Goal: Transaction & Acquisition: Purchase product/service

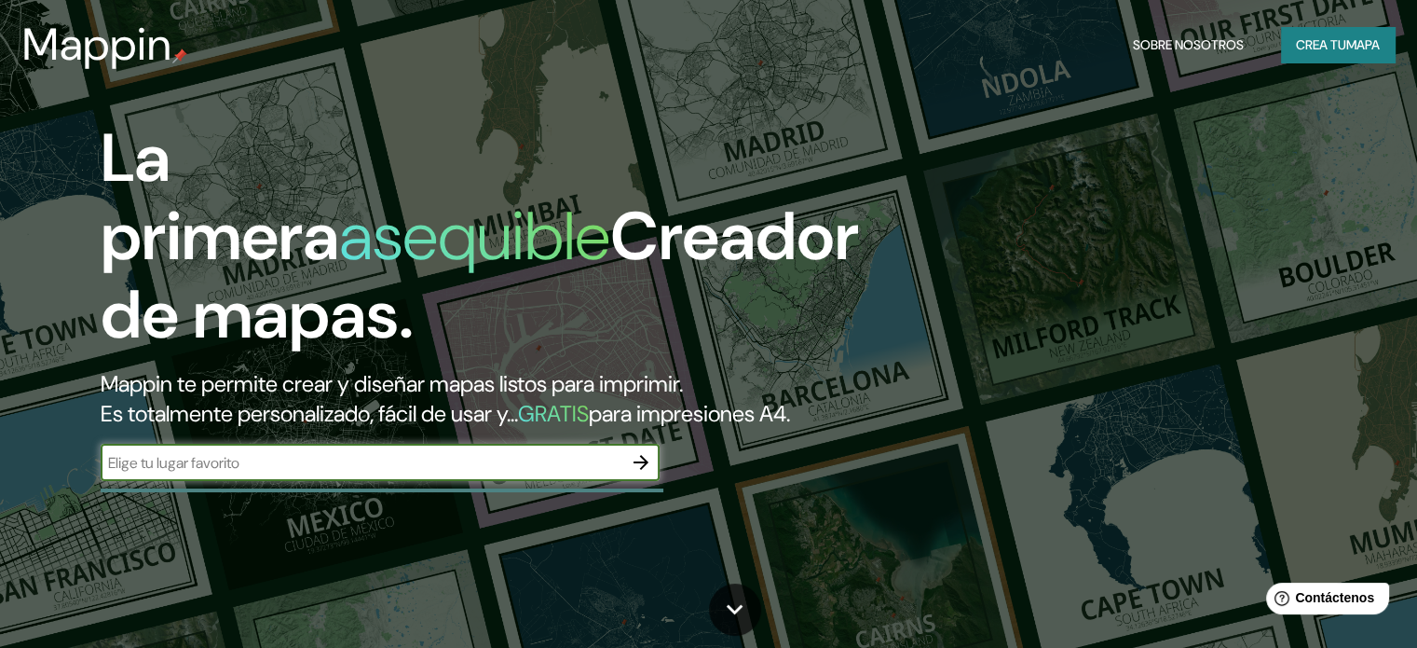
click at [1358, 48] on font "mapa" at bounding box center [1363, 44] width 34 height 17
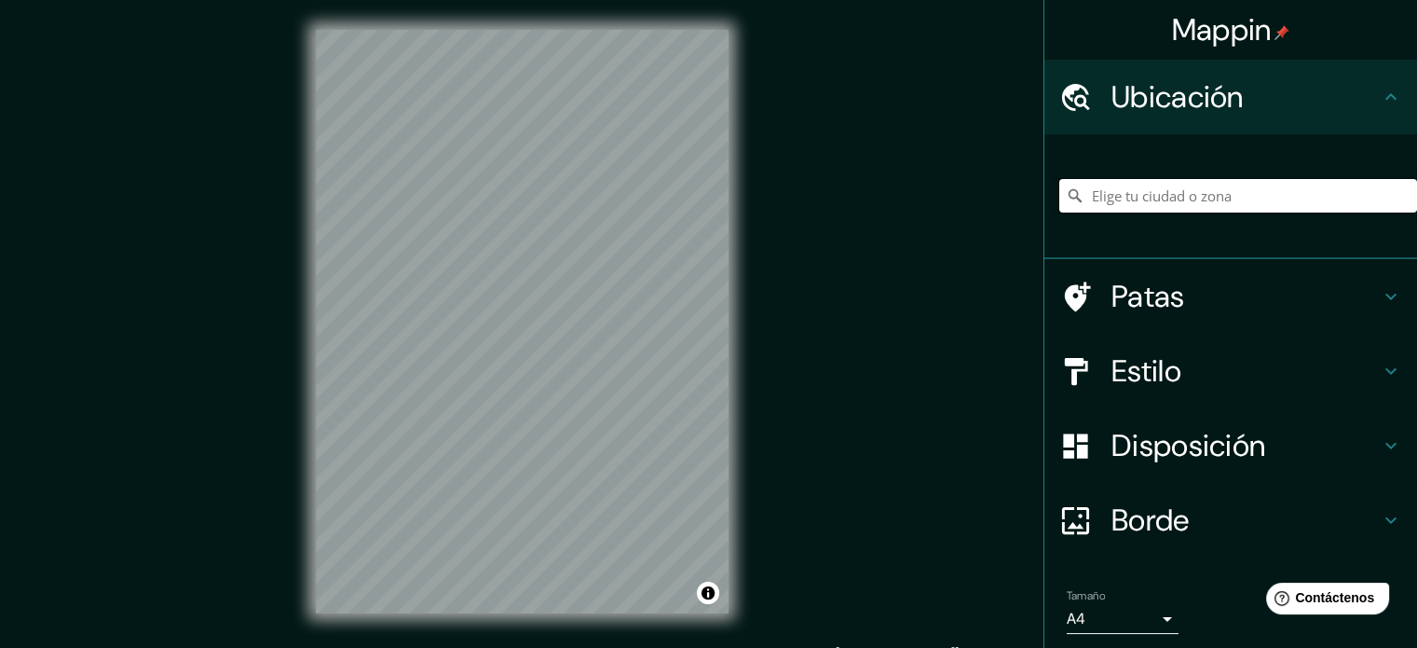
click at [1252, 198] on input "Elige tu ciudad o zona" at bounding box center [1238, 196] width 358 height 34
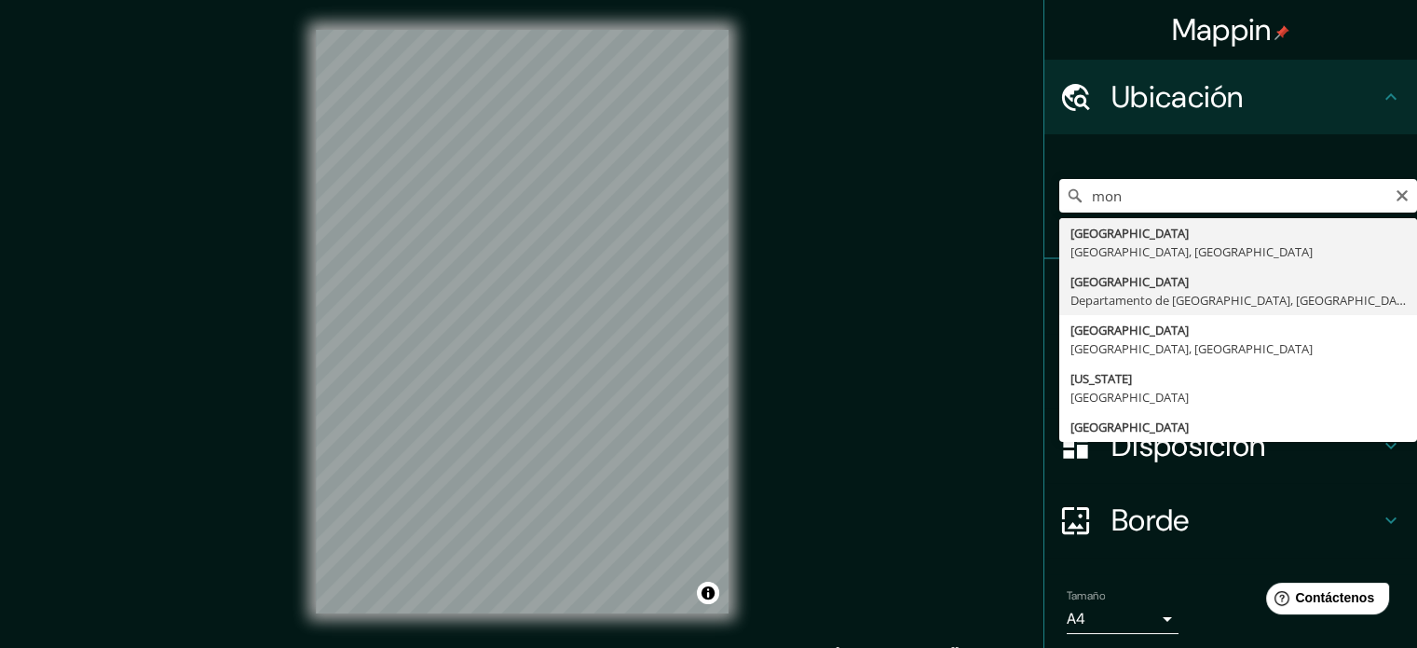
type input "[GEOGRAPHIC_DATA], [GEOGRAPHIC_DATA], [GEOGRAPHIC_DATA]"
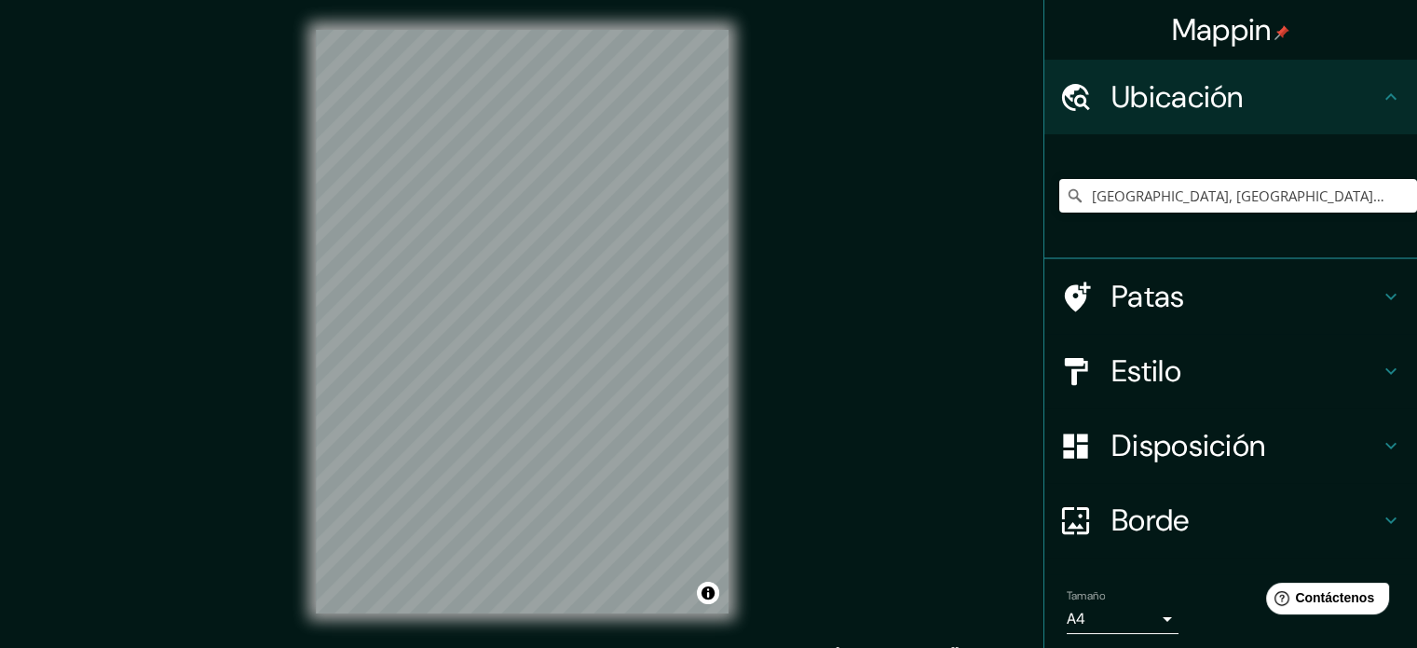
click at [1338, 314] on h4 "Patas" at bounding box center [1246, 296] width 268 height 37
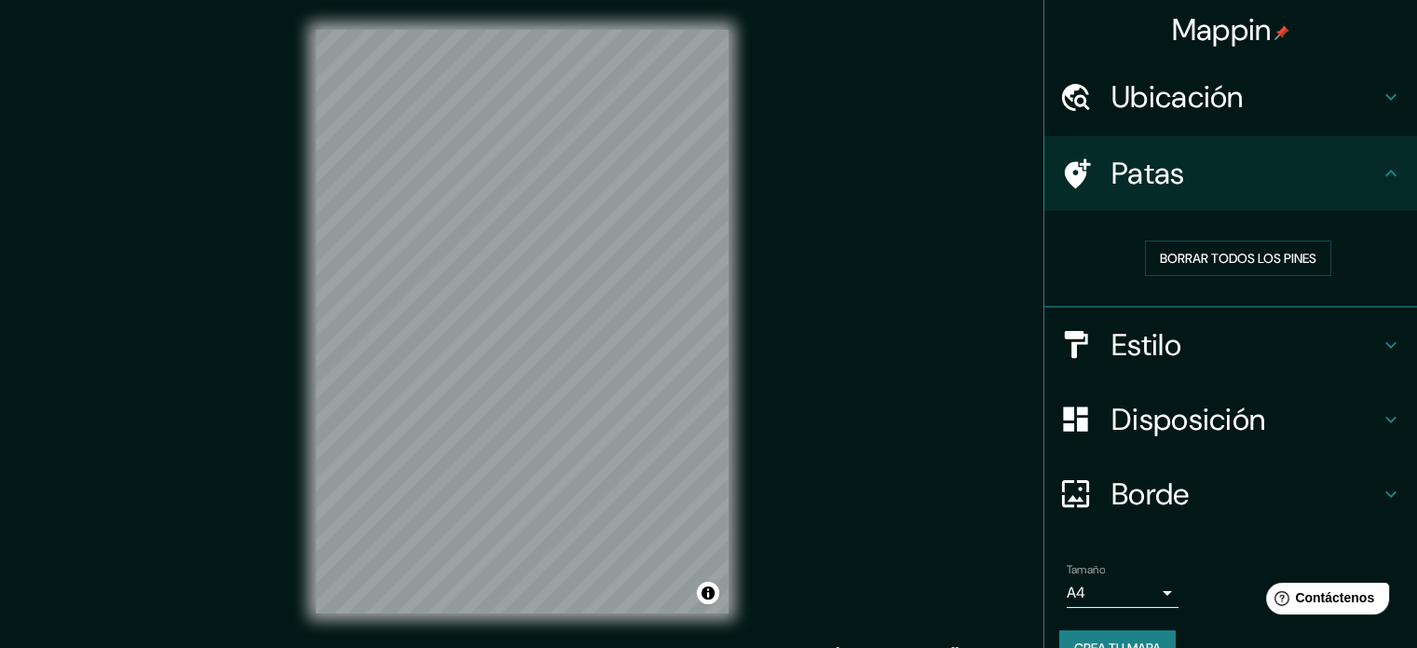
click at [1334, 347] on h4 "Estilo" at bounding box center [1246, 344] width 268 height 37
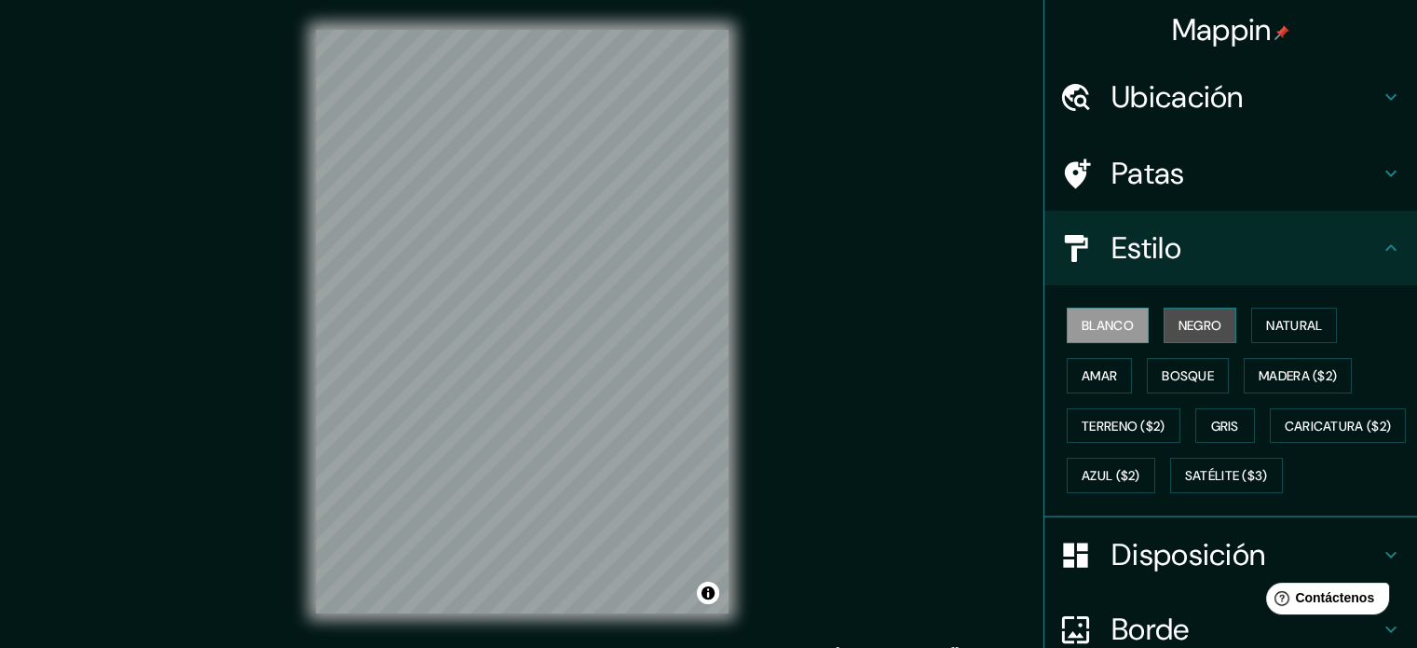
click at [1182, 327] on font "Negro" at bounding box center [1201, 325] width 44 height 17
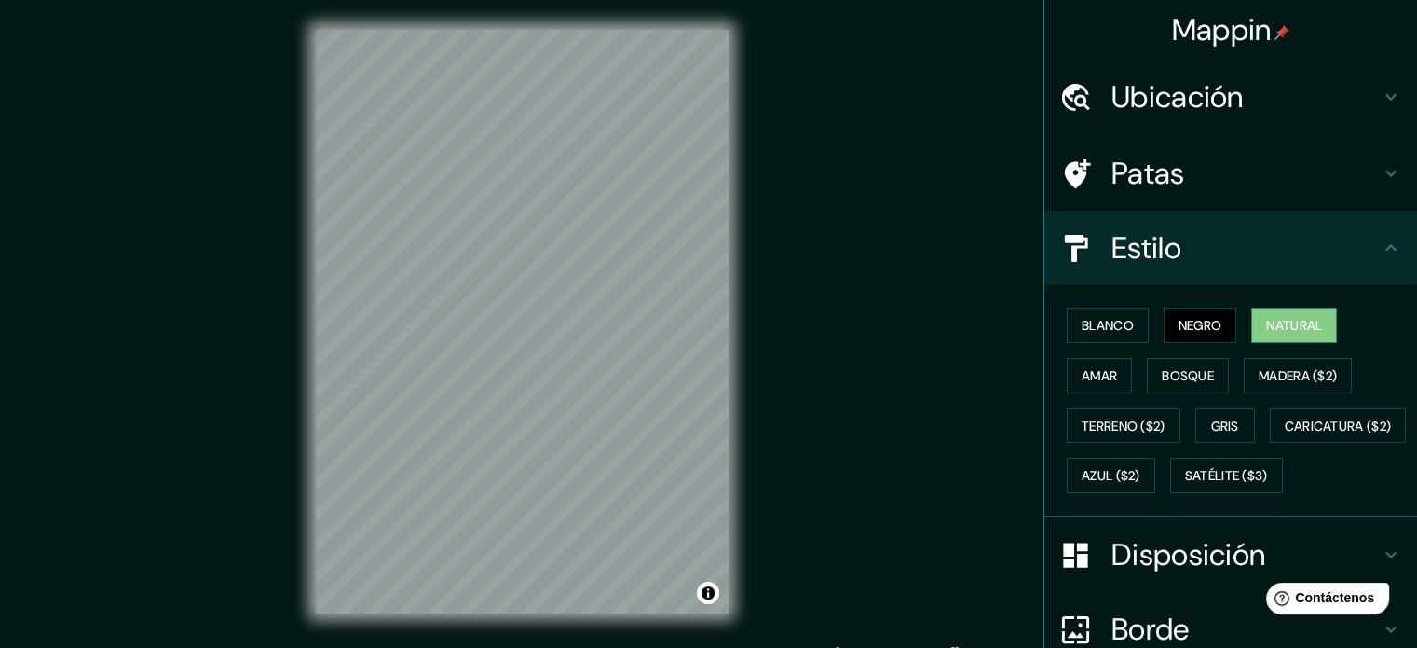
click at [1266, 313] on font "Natural" at bounding box center [1294, 325] width 56 height 24
click at [1097, 371] on font "Amar" at bounding box center [1099, 375] width 35 height 17
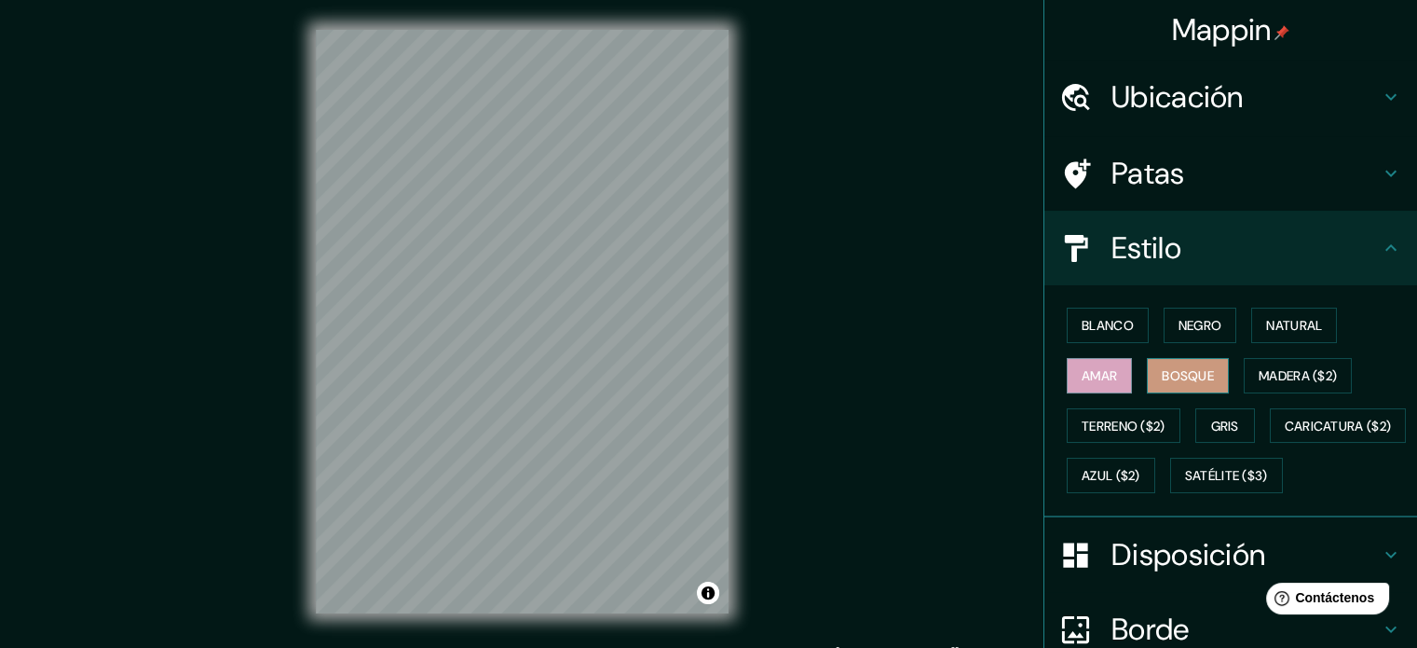
click at [1185, 389] on button "Bosque" at bounding box center [1188, 375] width 82 height 35
click at [1230, 409] on button "Gris" at bounding box center [1226, 425] width 60 height 35
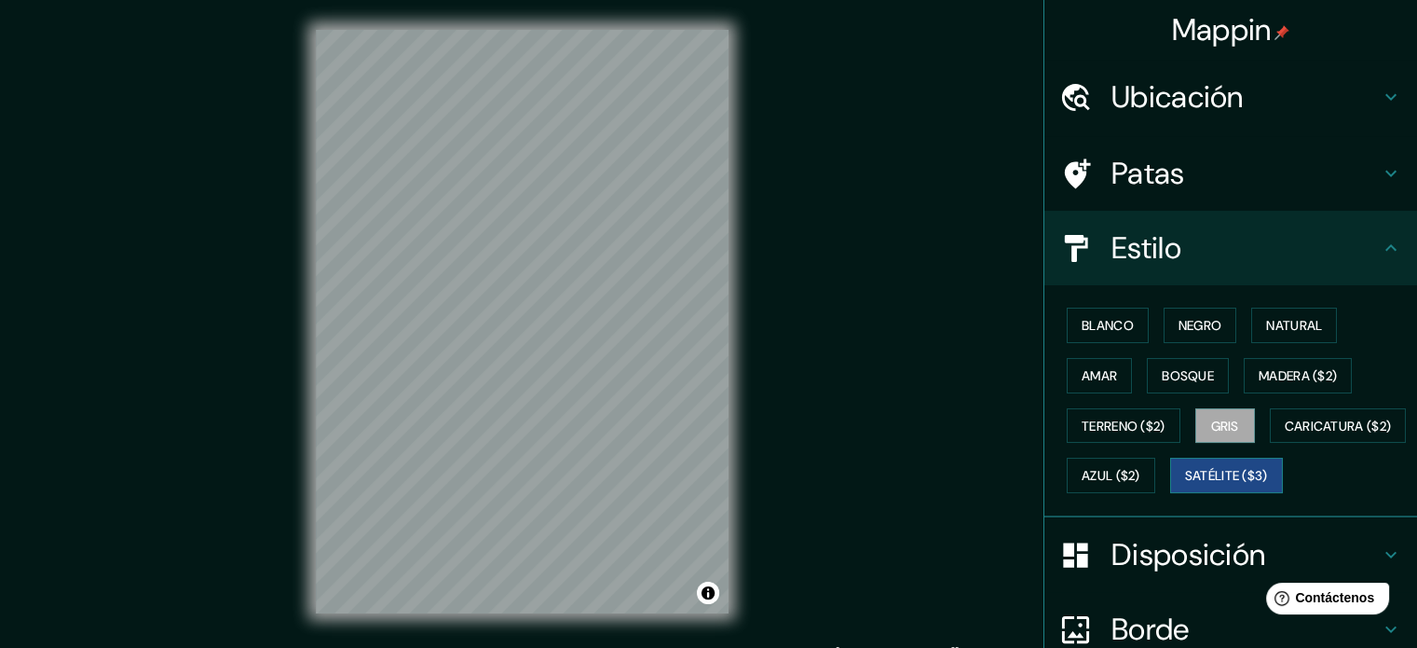
click at [1170, 493] on button "Satélite ($3)" at bounding box center [1226, 475] width 113 height 35
click at [1285, 434] on font "Caricatura ($2)" at bounding box center [1338, 425] width 107 height 17
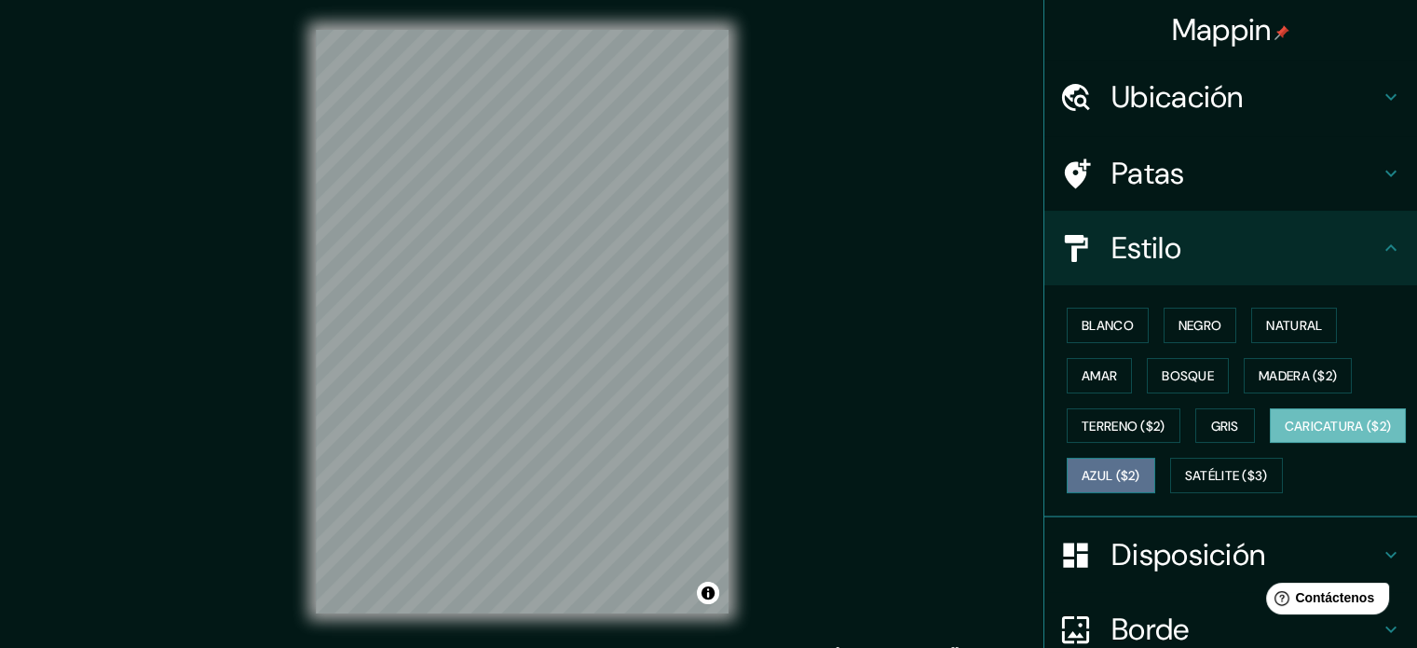
click at [1141, 472] on font "Azul ($2)" at bounding box center [1111, 476] width 59 height 17
click at [1270, 444] on button "Caricatura ($2)" at bounding box center [1338, 425] width 137 height 35
click at [1141, 482] on font "Azul ($2)" at bounding box center [1111, 475] width 59 height 24
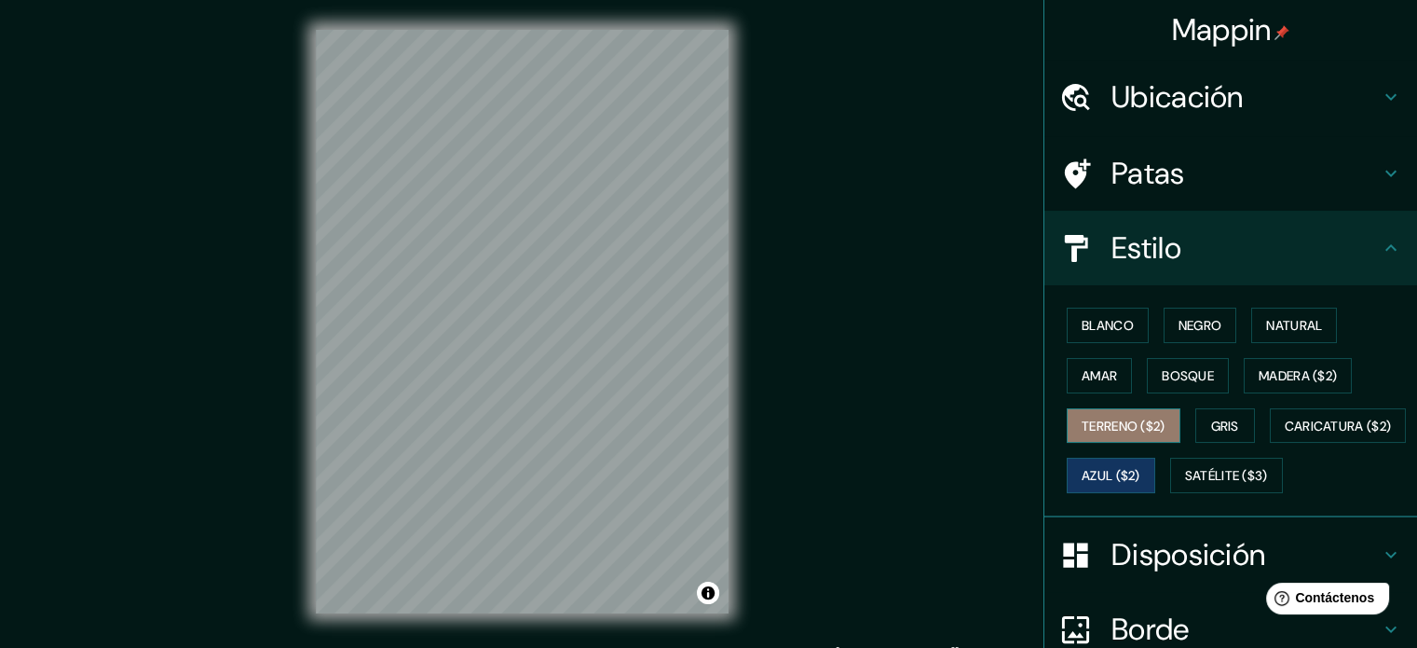
click at [1082, 417] on font "Terreno ($2)" at bounding box center [1124, 425] width 84 height 17
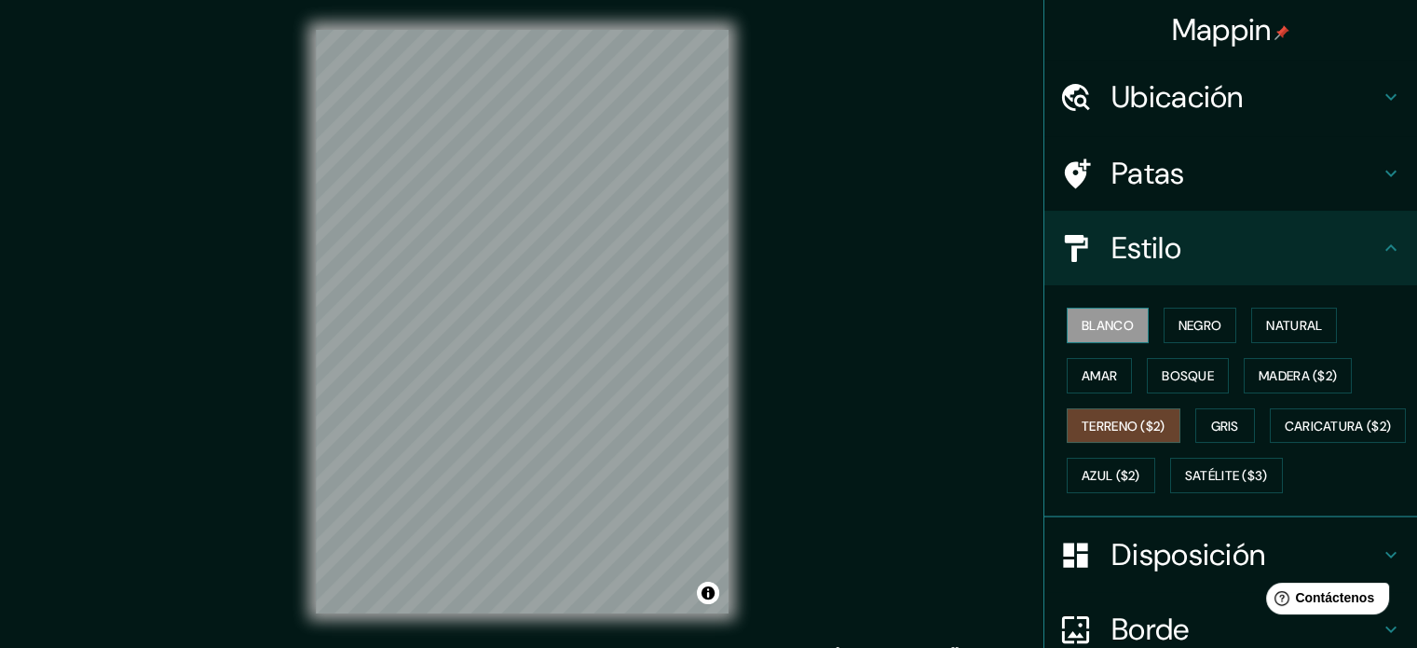
click at [1092, 313] on font "Blanco" at bounding box center [1108, 325] width 52 height 24
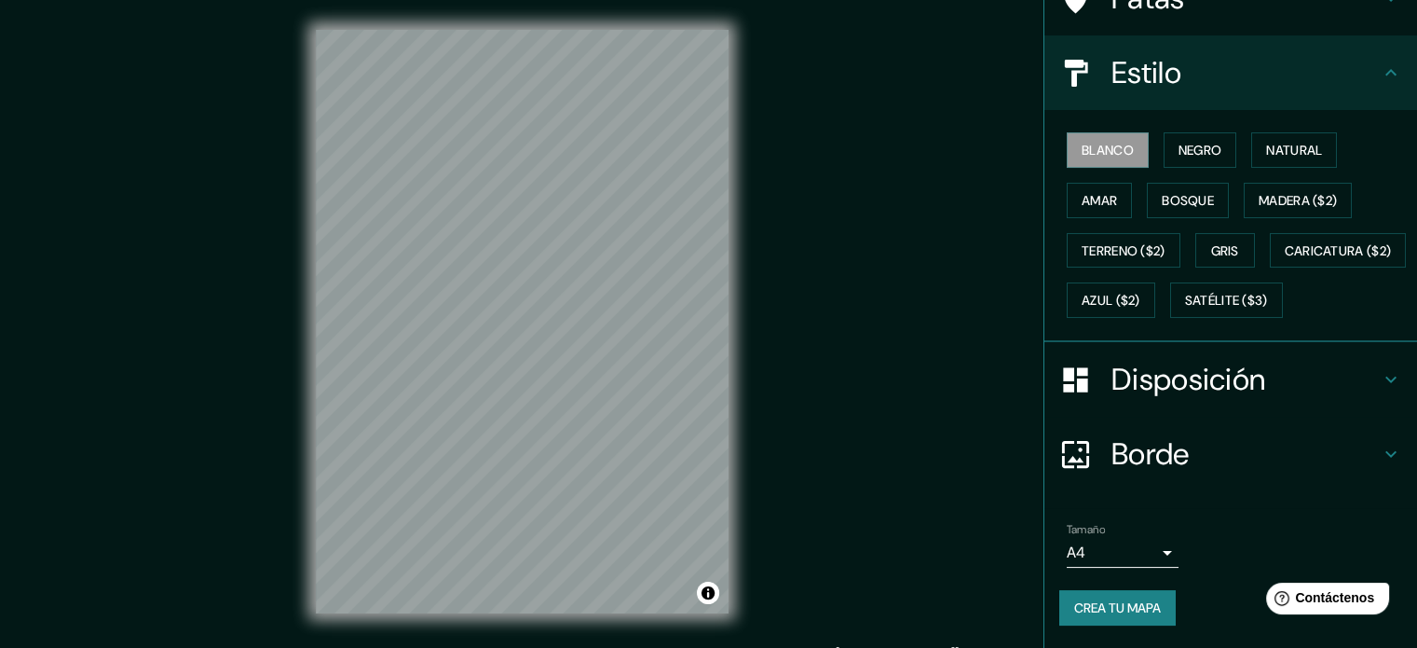
click at [1293, 347] on div "Disposición" at bounding box center [1231, 379] width 373 height 75
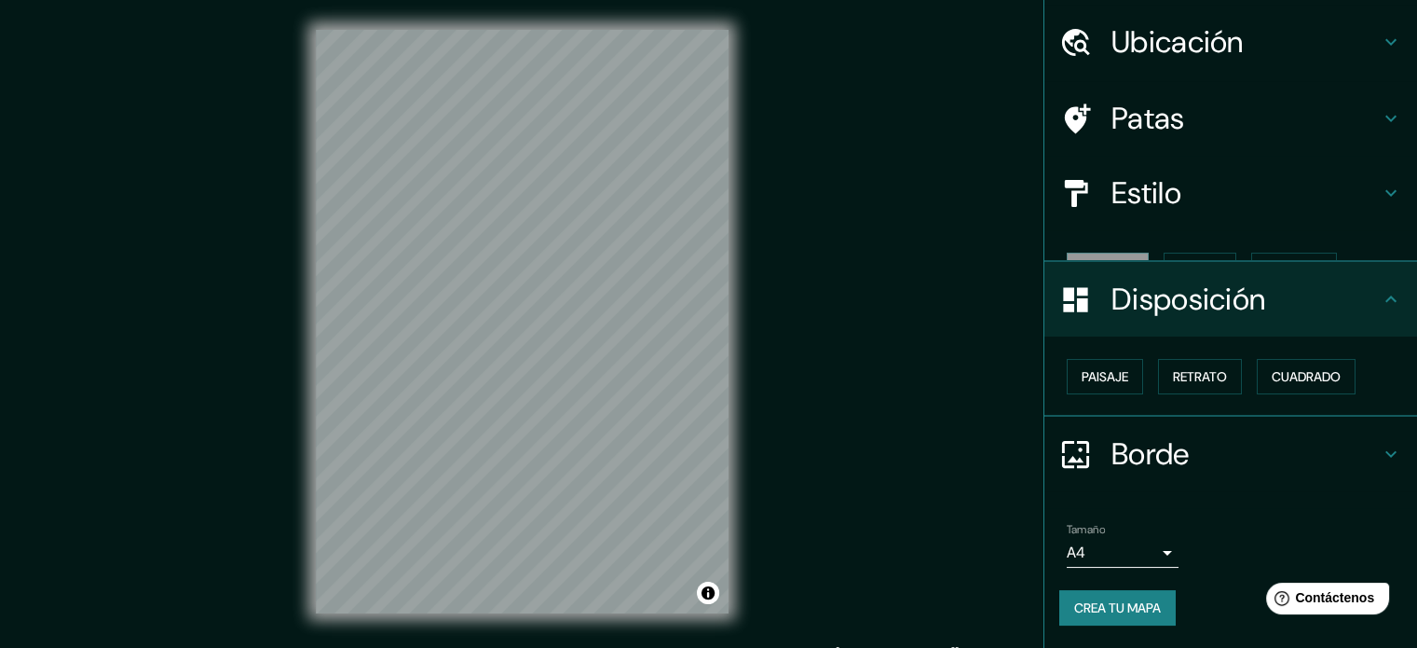
scroll to position [22, 0]
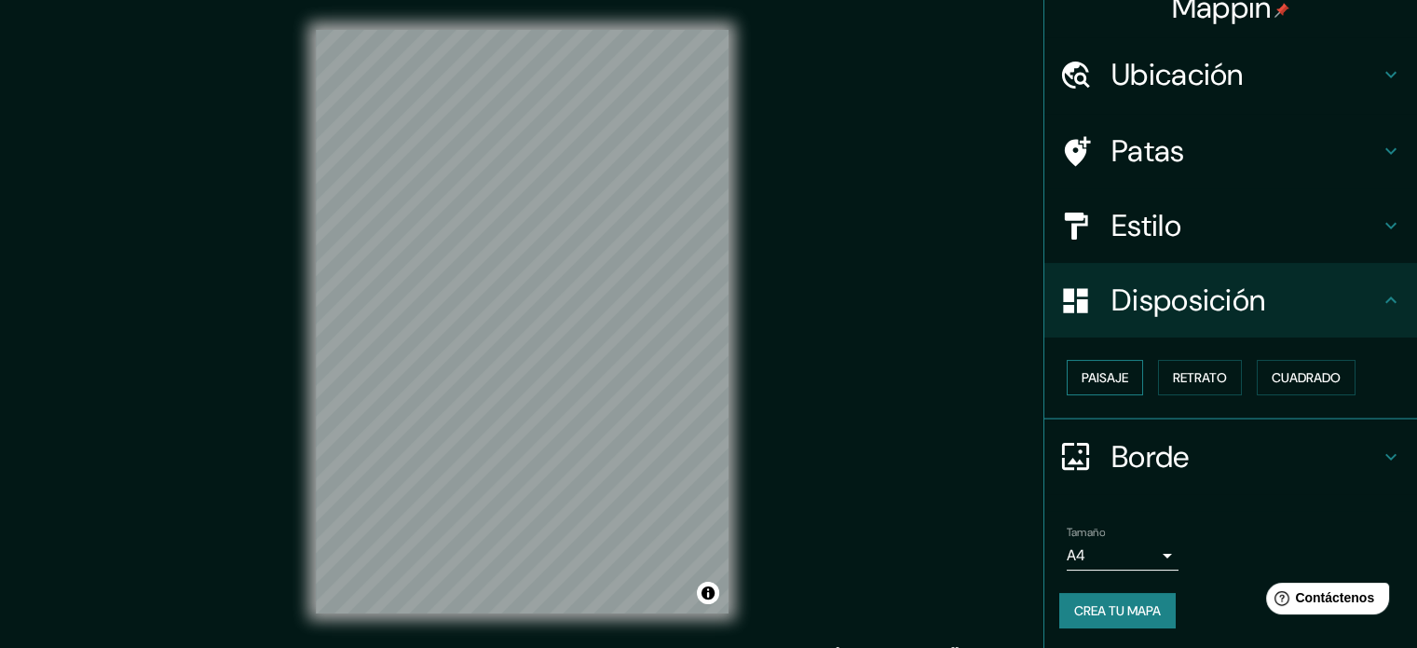
click at [1088, 374] on font "Paisaje" at bounding box center [1105, 377] width 47 height 17
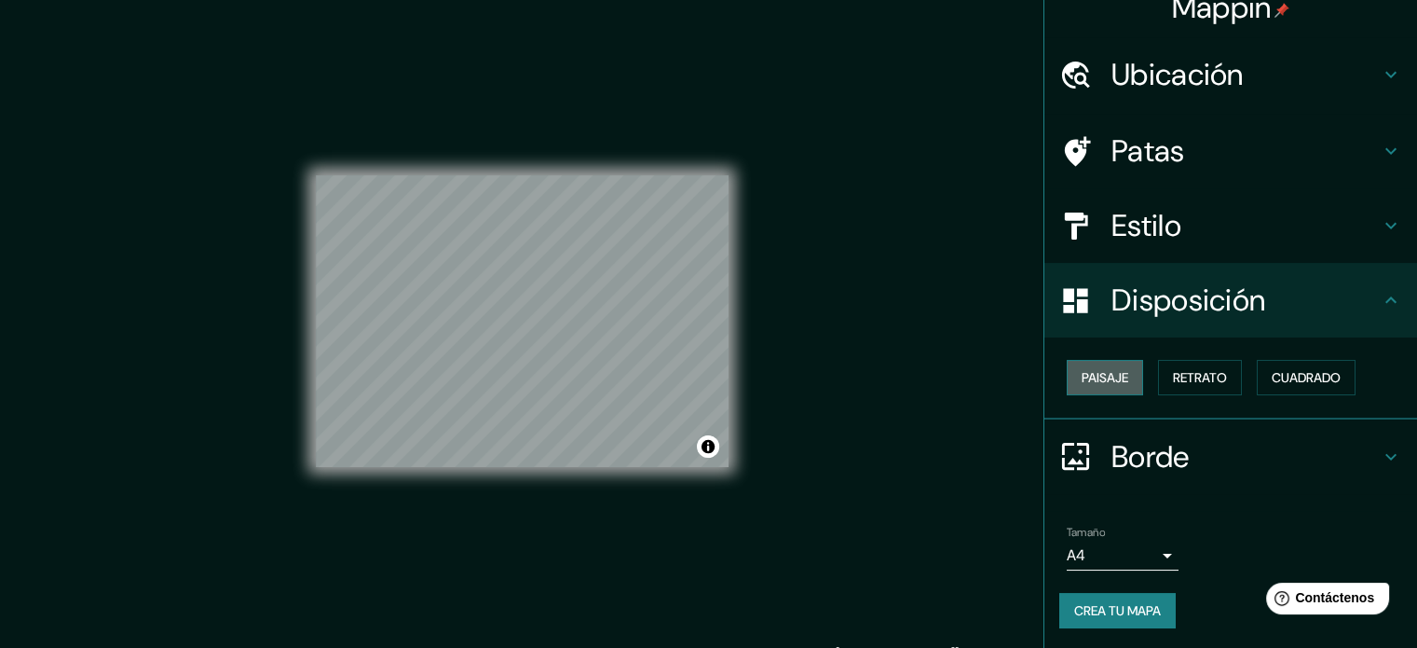
click at [1088, 375] on font "Paisaje" at bounding box center [1105, 377] width 47 height 17
click at [1237, 384] on div "Paisaje Retrato Cuadrado" at bounding box center [1238, 377] width 358 height 50
click at [1319, 369] on font "Cuadrado" at bounding box center [1306, 377] width 69 height 17
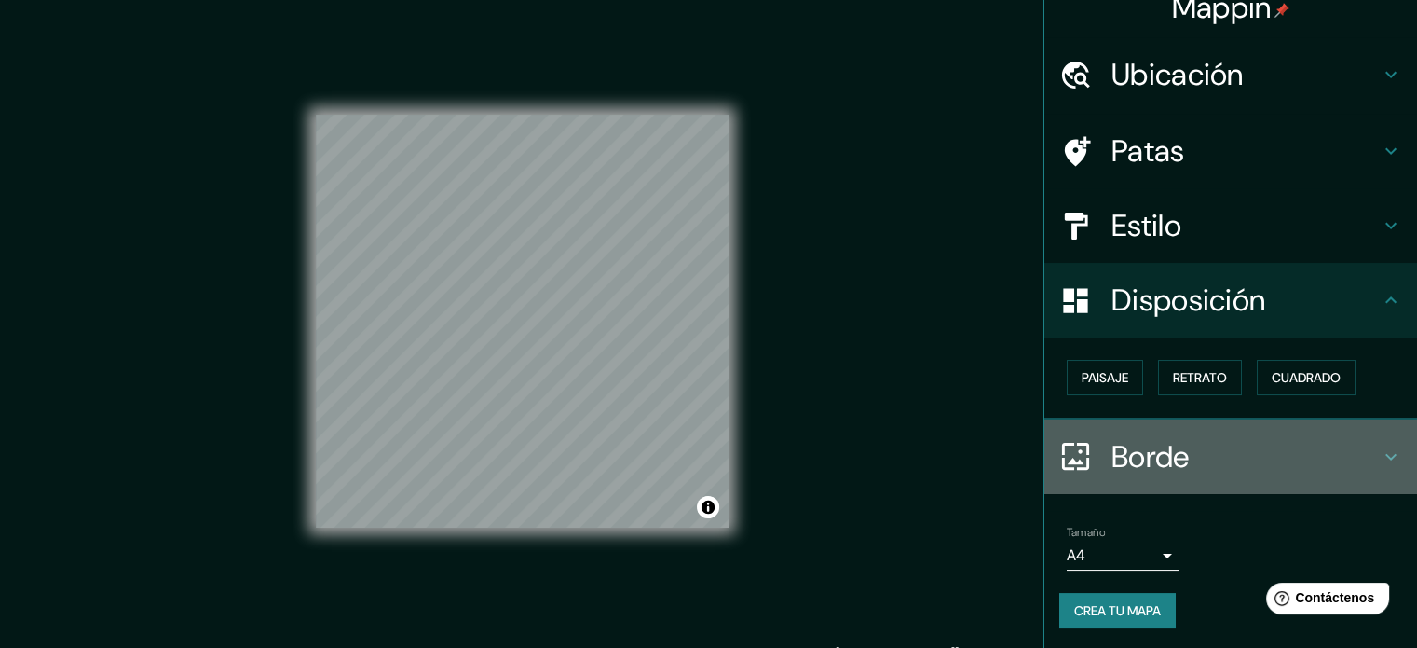
click at [1318, 456] on h4 "Borde" at bounding box center [1246, 456] width 268 height 37
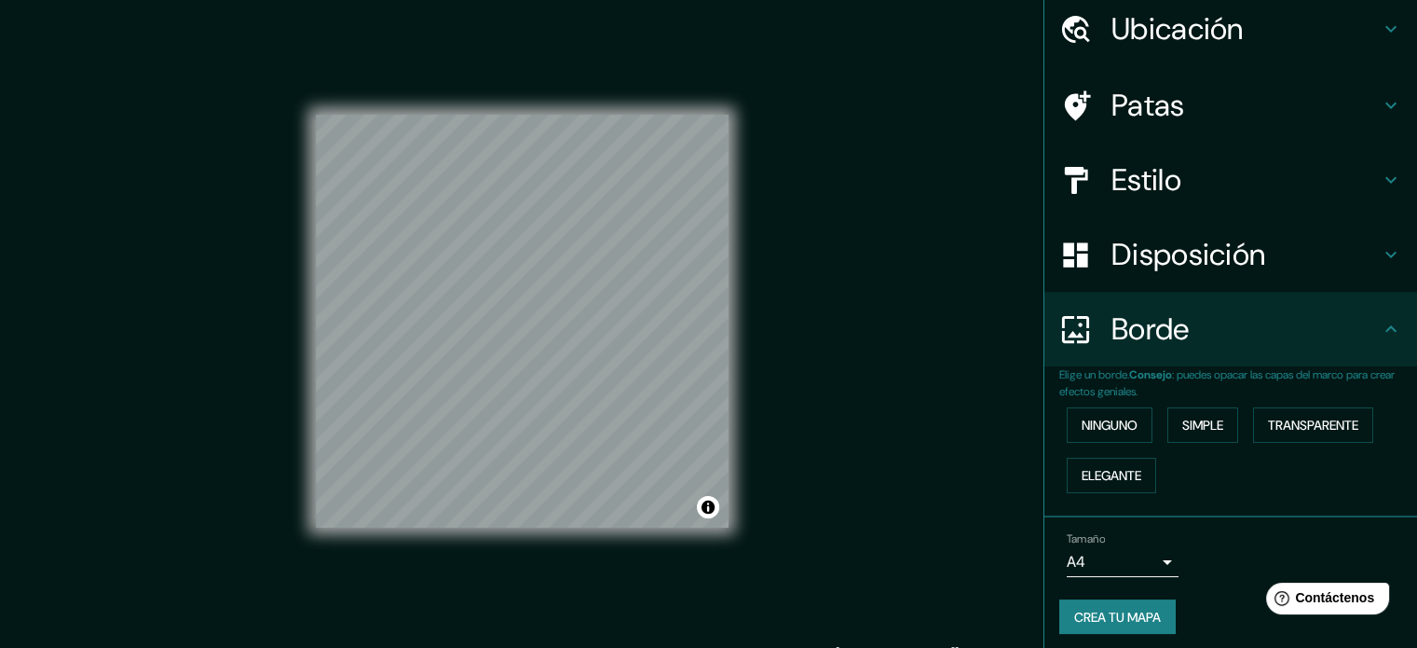
scroll to position [75, 0]
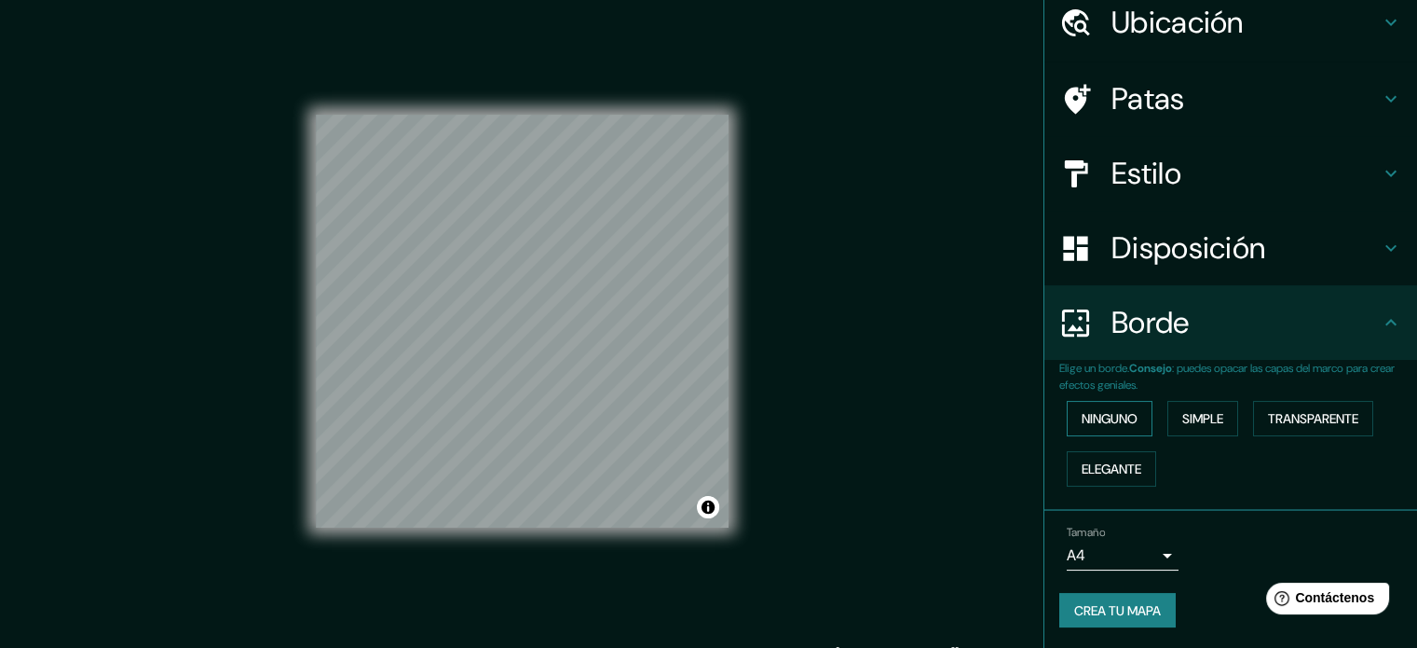
click at [1091, 411] on font "Ninguno" at bounding box center [1110, 418] width 56 height 17
click at [1185, 410] on font "Simple" at bounding box center [1202, 418] width 41 height 17
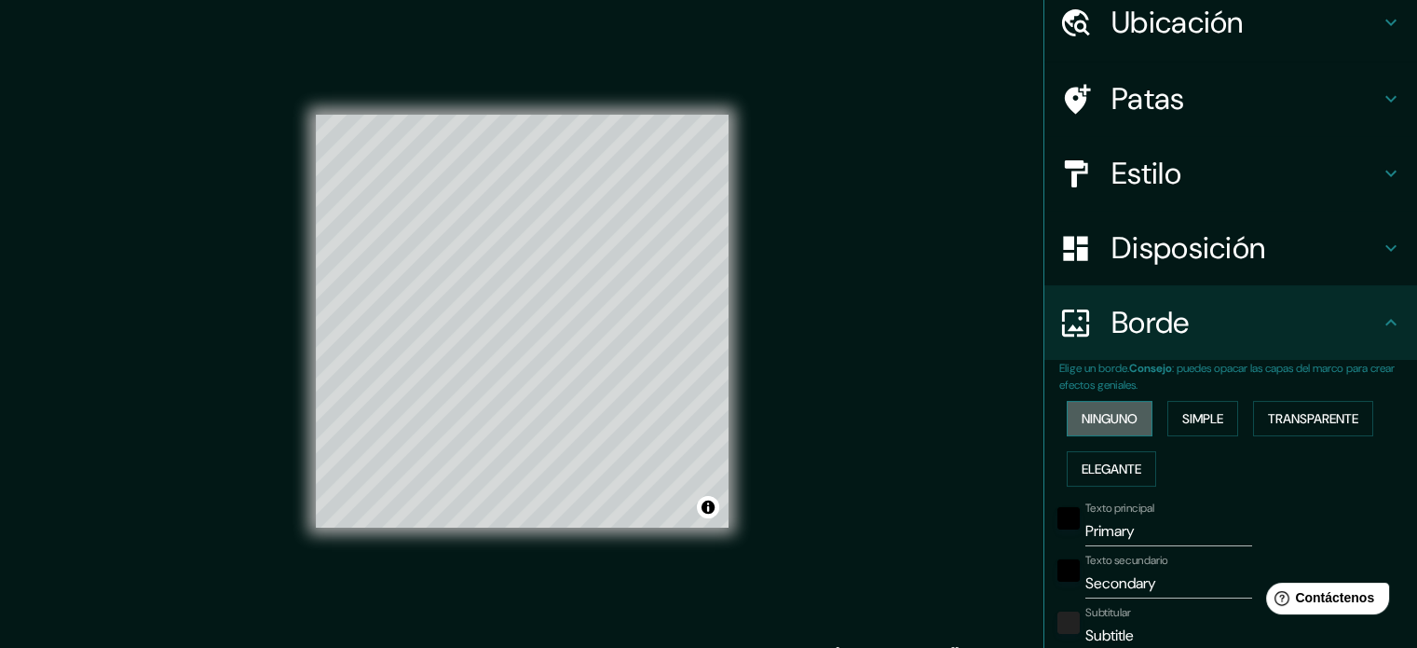
click at [1115, 417] on font "Ninguno" at bounding box center [1110, 418] width 56 height 17
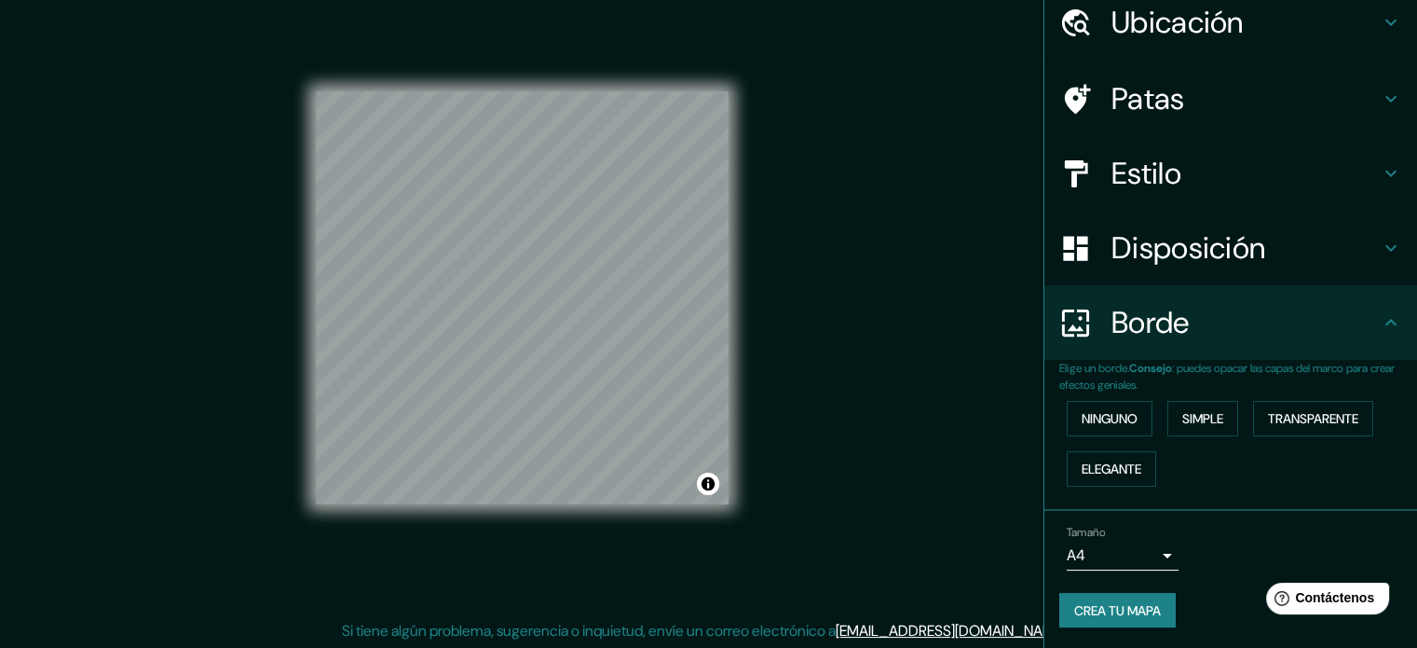
scroll to position [24, 0]
click at [1133, 610] on font "Crea tu mapa" at bounding box center [1117, 610] width 87 height 17
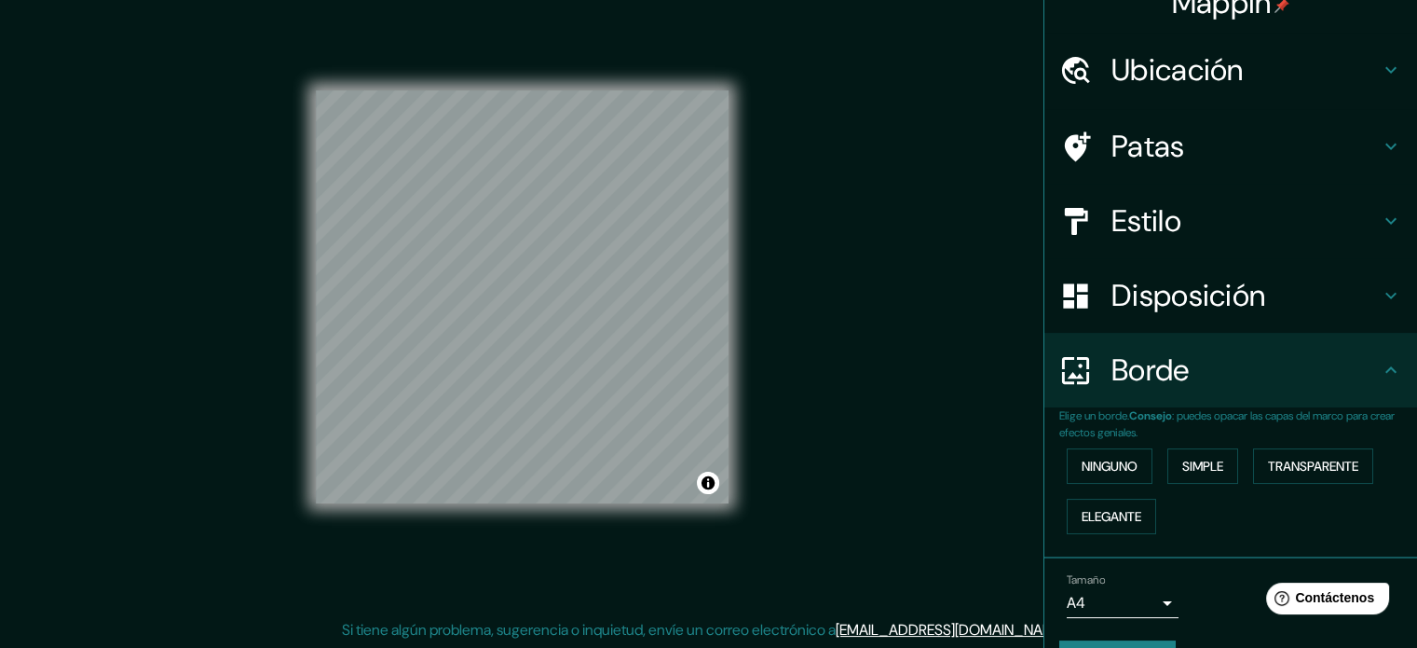
scroll to position [75, 0]
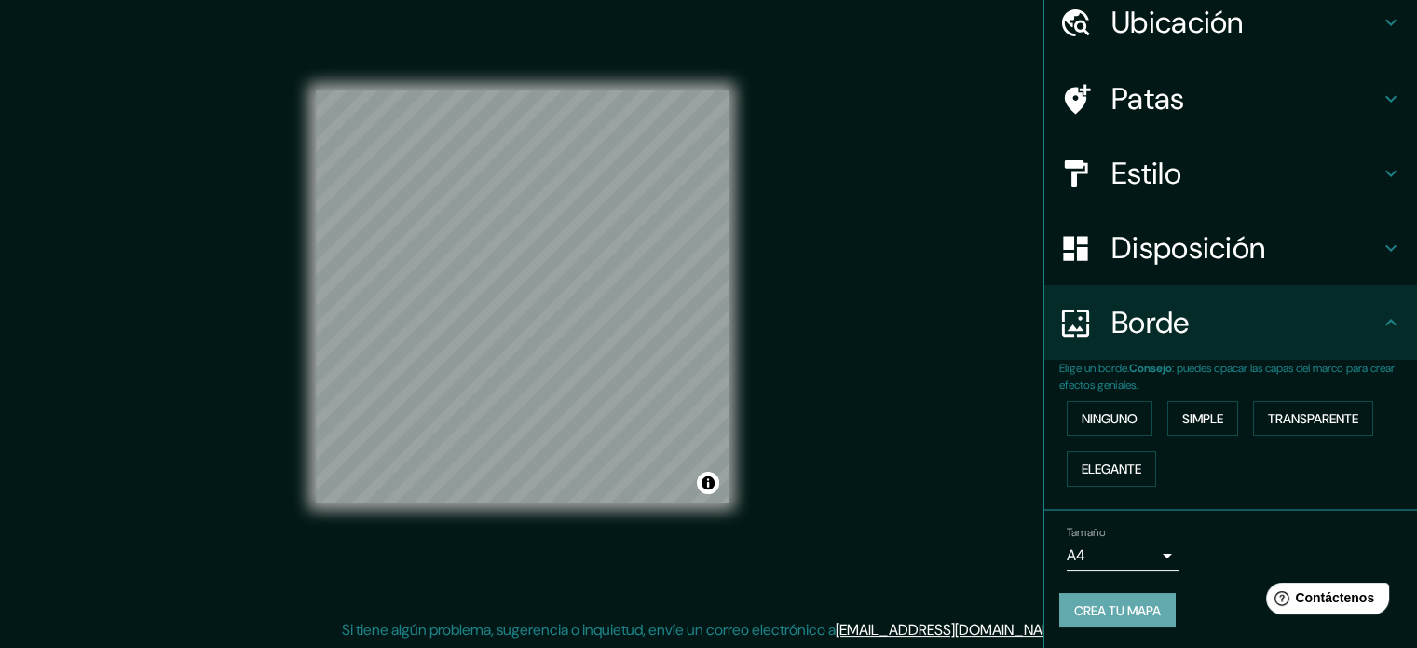
click at [1140, 602] on font "Crea tu mapa" at bounding box center [1117, 610] width 87 height 17
